Goal: Information Seeking & Learning: Learn about a topic

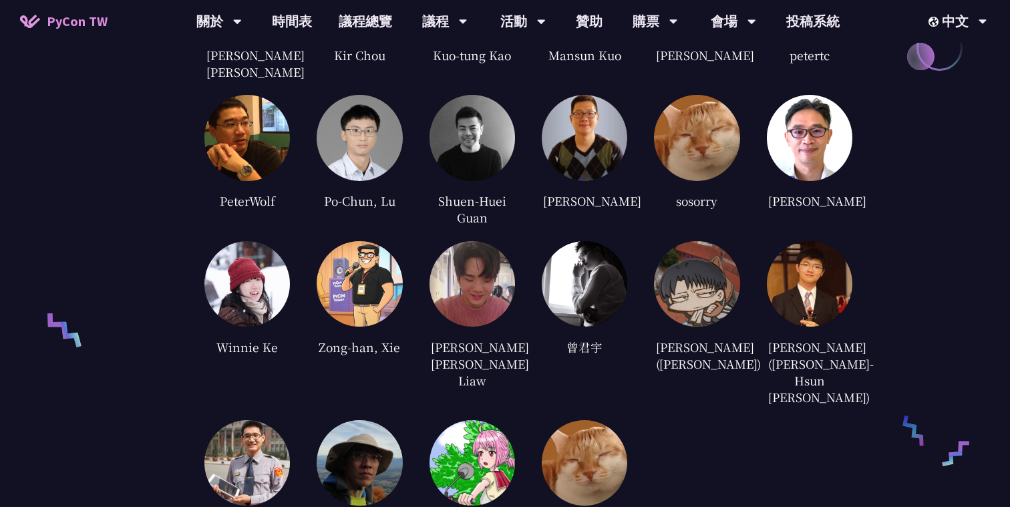
scroll to position [3359, 0]
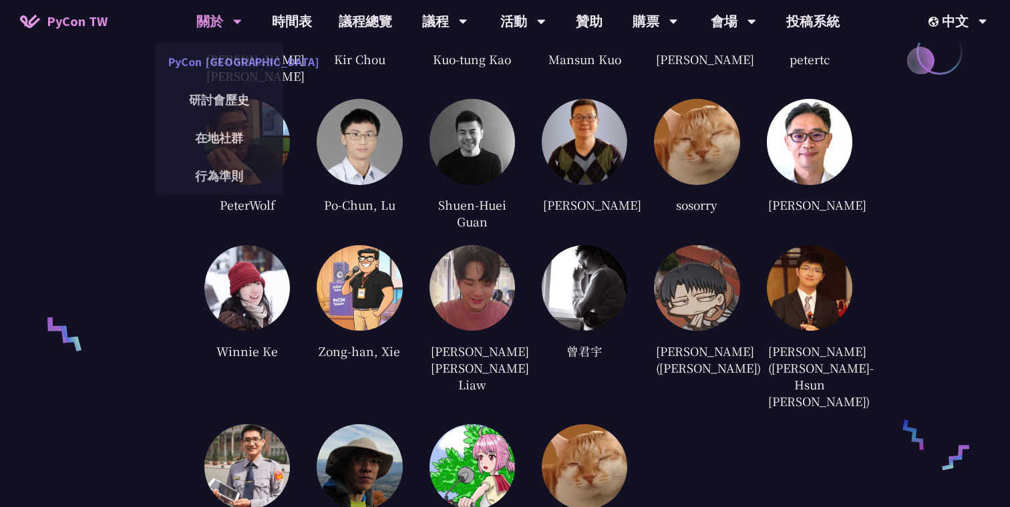
click at [228, 63] on link "PyCon [GEOGRAPHIC_DATA]" at bounding box center [219, 61] width 128 height 31
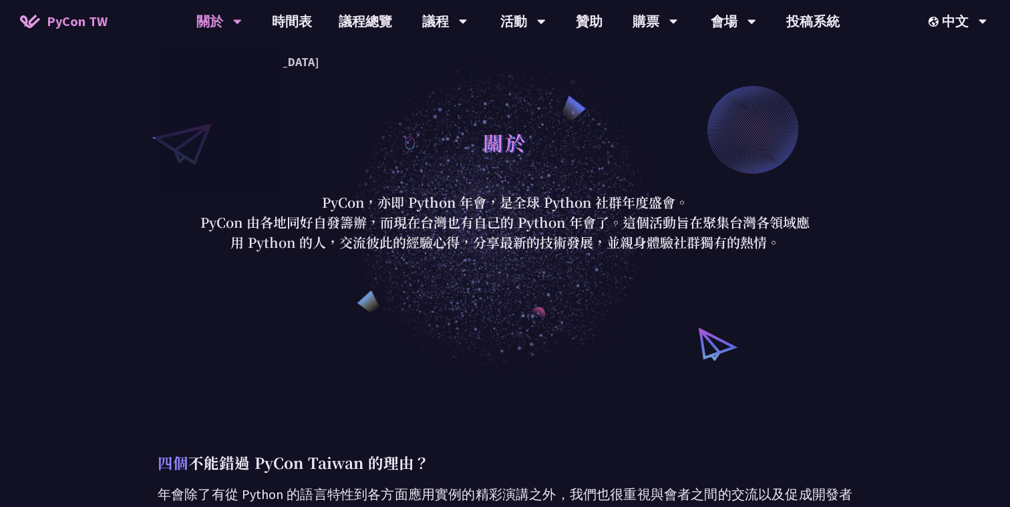
click at [380, 202] on p "PyCon，亦即 Python 年會，是全球 Python 社群年度盛會。" at bounding box center [504, 202] width 621 height 20
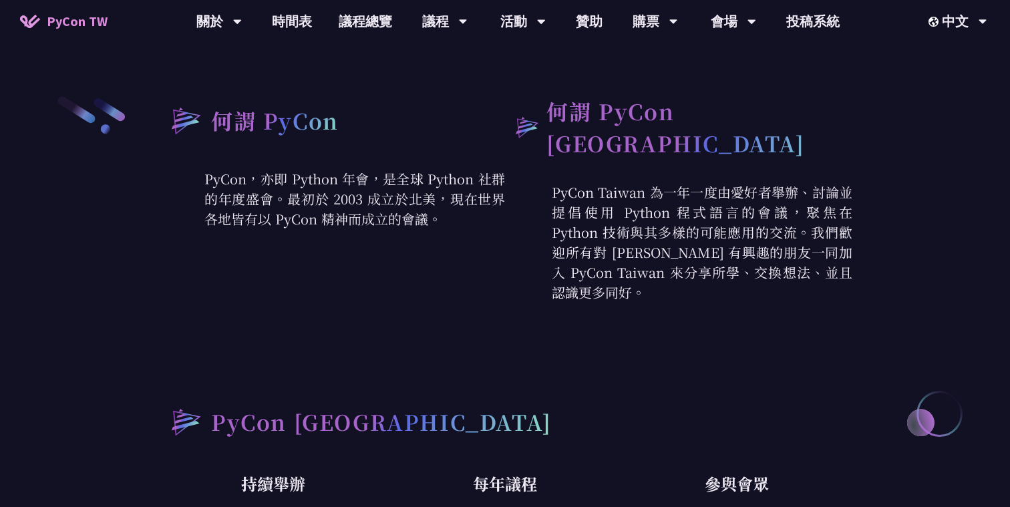
scroll to position [474, 0]
click at [375, 16] on link "議程總覽" at bounding box center [365, 21] width 80 height 43
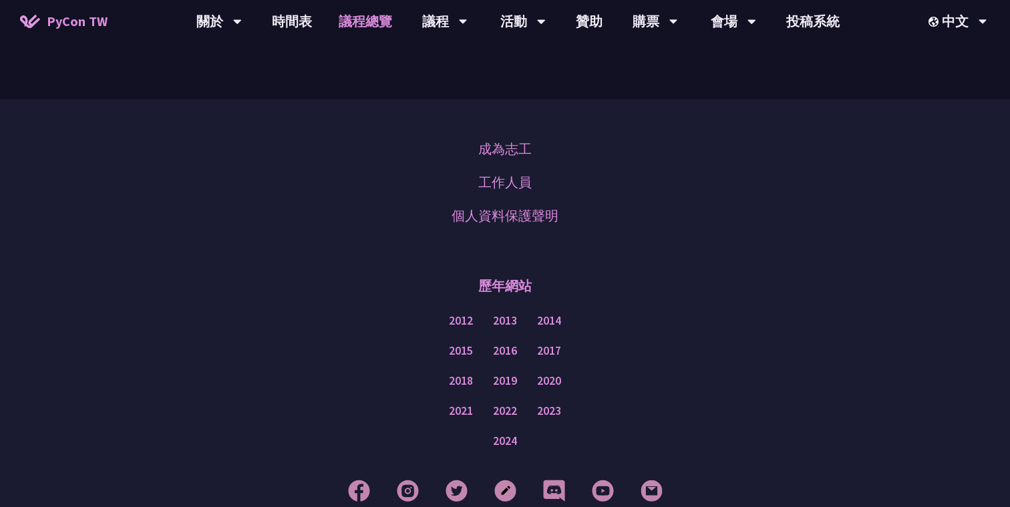
scroll to position [1692, 0]
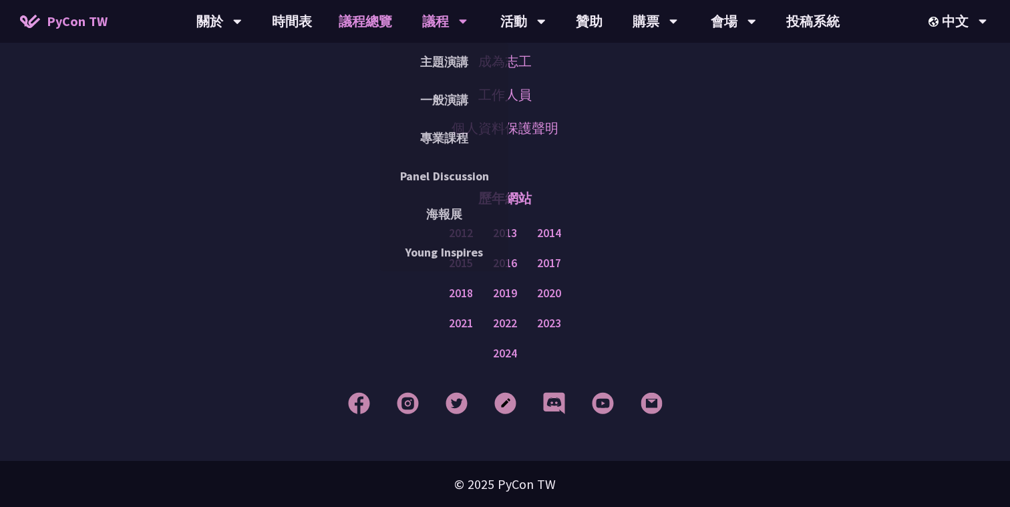
click at [435, 16] on div "議程" at bounding box center [444, 21] width 45 height 43
click at [459, 52] on link "主題演講" at bounding box center [444, 61] width 128 height 31
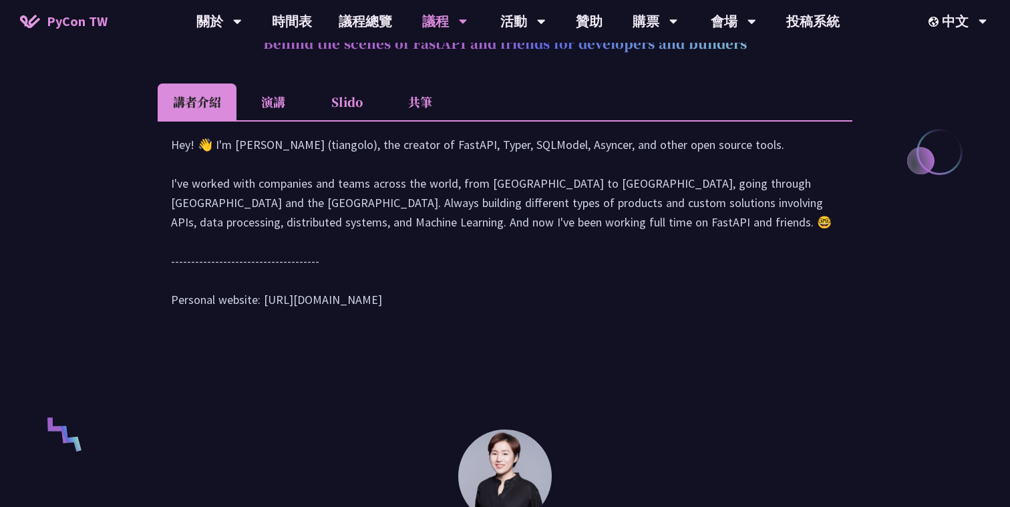
scroll to position [633, 0]
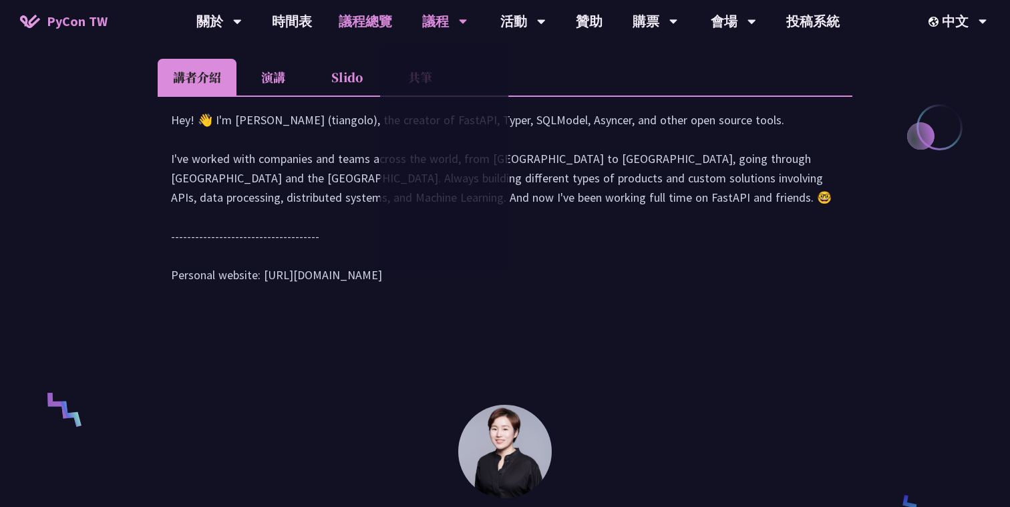
click at [391, 17] on link "議程總覽" at bounding box center [365, 21] width 80 height 43
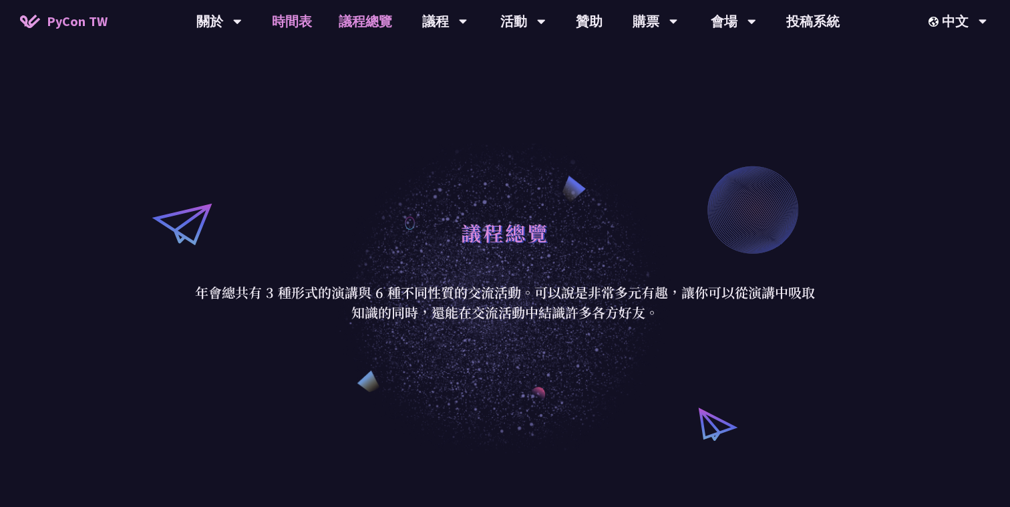
click at [314, 21] on link "時間表" at bounding box center [292, 21] width 67 height 43
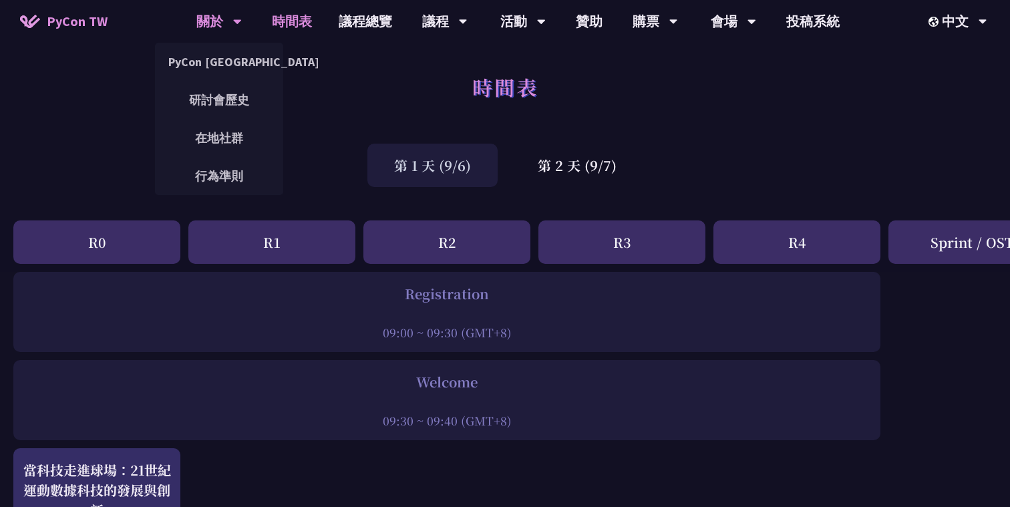
click at [234, 23] on icon at bounding box center [237, 21] width 9 height 13
